Goal: Information Seeking & Learning: Learn about a topic

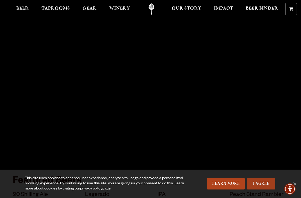
click at [260, 181] on link "I Agree" at bounding box center [261, 183] width 28 height 11
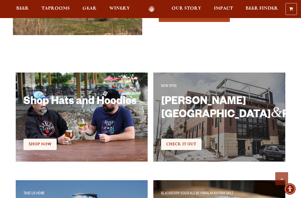
scroll to position [752, 0]
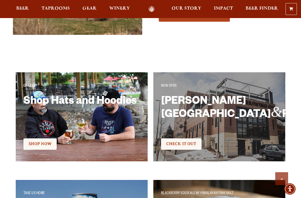
click at [209, 117] on h2 "Sloan’s Lake Brewhouse & Pizzeria" at bounding box center [219, 113] width 117 height 34
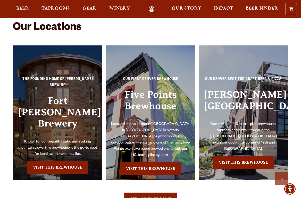
scroll to position [1020, 0]
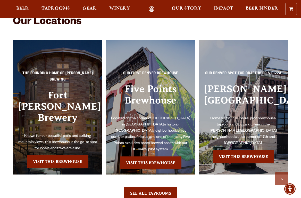
click at [61, 107] on h3 "Fort Collins Brewery" at bounding box center [57, 112] width 79 height 44
click at [61, 155] on link "Visit this Brewhouse" at bounding box center [58, 161] width 62 height 13
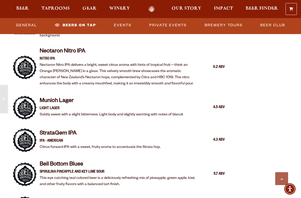
scroll to position [945, 0]
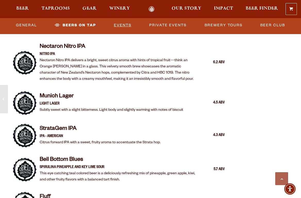
click at [123, 26] on link "Events" at bounding box center [123, 25] width 22 height 12
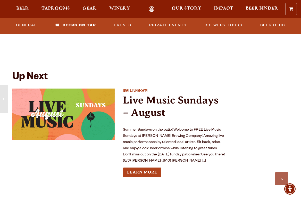
scroll to position [1837, 0]
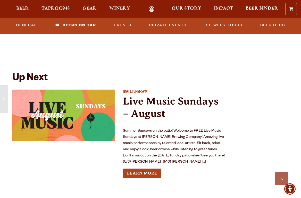
click at [150, 169] on link "Learn More" at bounding box center [142, 174] width 38 height 10
